Goal: Transaction & Acquisition: Purchase product/service

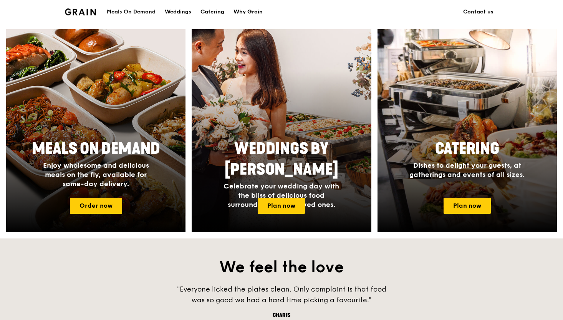
scroll to position [316, 0]
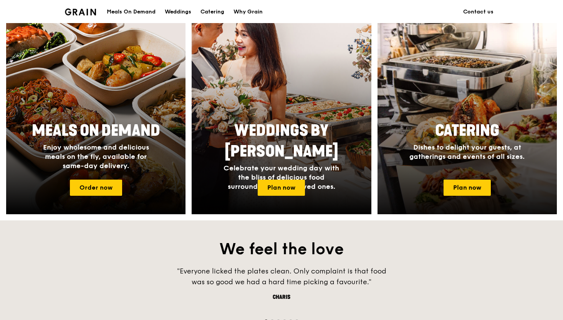
click at [465, 198] on div at bounding box center [468, 112] width 198 height 223
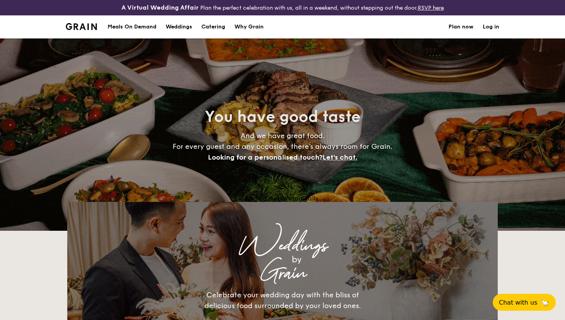
select select
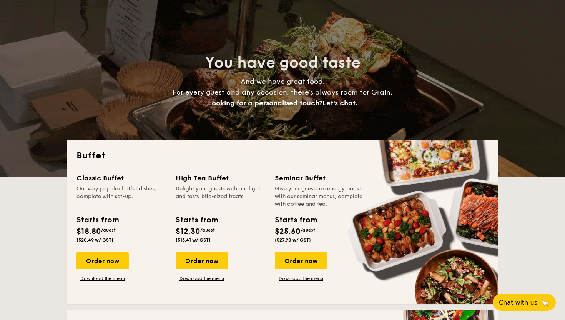
scroll to position [60, 0]
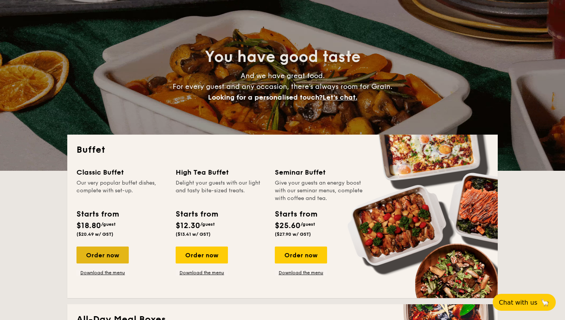
click at [107, 254] on div "Order now" at bounding box center [102, 254] width 52 height 17
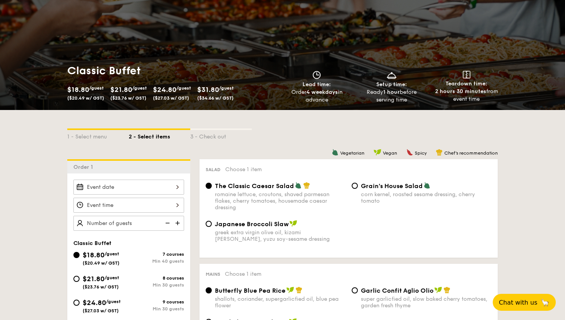
scroll to position [116, 0]
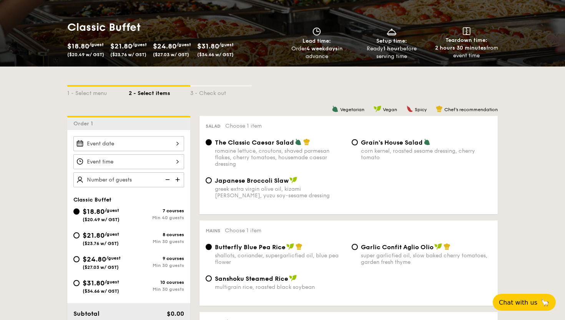
scroll to position [75, 0]
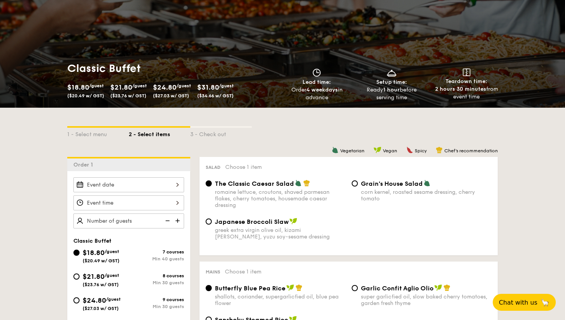
select select
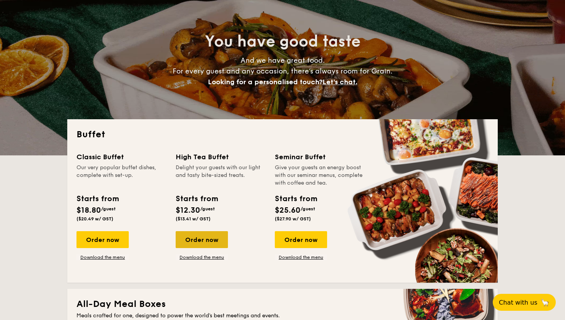
click at [198, 245] on div "Order now" at bounding box center [202, 239] width 52 height 17
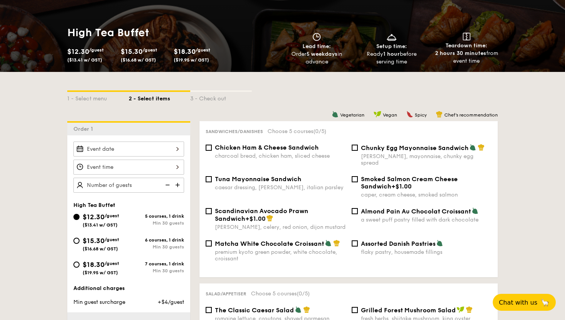
scroll to position [48, 0]
